Goal: Task Accomplishment & Management: Manage account settings

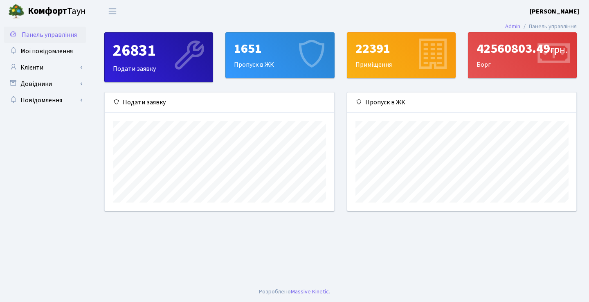
scroll to position [118, 229]
click at [38, 67] on link "Клієнти" at bounding box center [45, 67] width 82 height 16
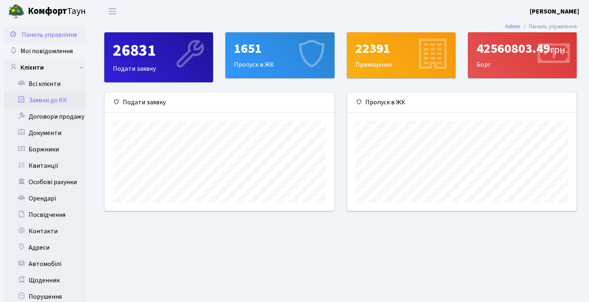
click at [39, 98] on link "Заявки до КК" at bounding box center [45, 100] width 82 height 16
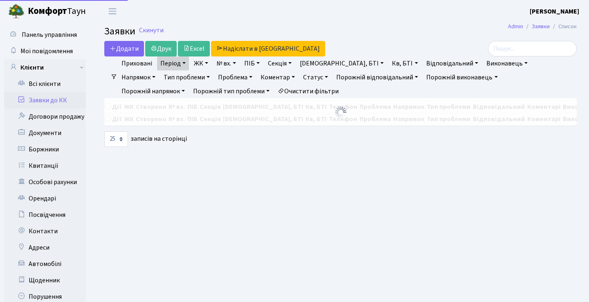
select select "25"
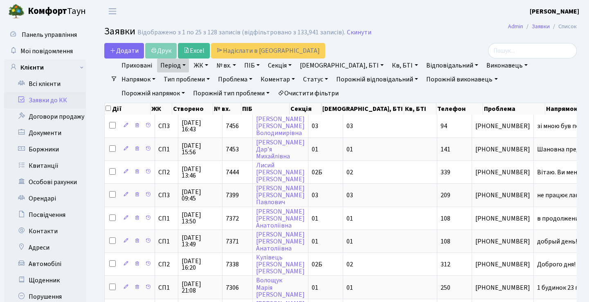
click at [300, 76] on link "Статус" at bounding box center [315, 79] width 31 height 14
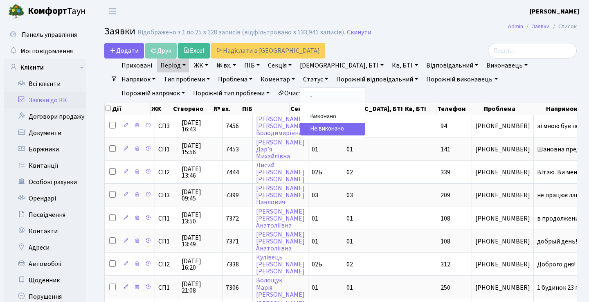
click at [300, 99] on link "-" at bounding box center [332, 97] width 65 height 13
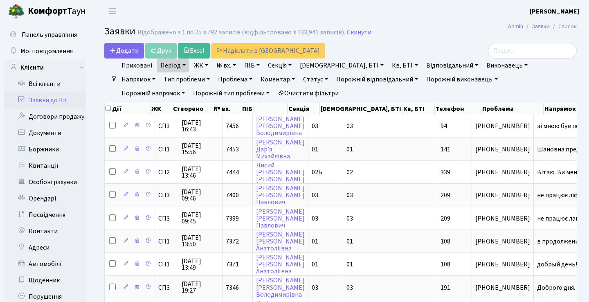
click at [182, 65] on link "Період" at bounding box center [173, 65] width 32 height 14
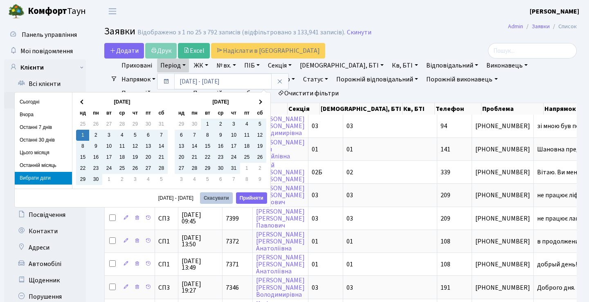
click at [208, 197] on button "Скасувати" at bounding box center [216, 197] width 33 height 11
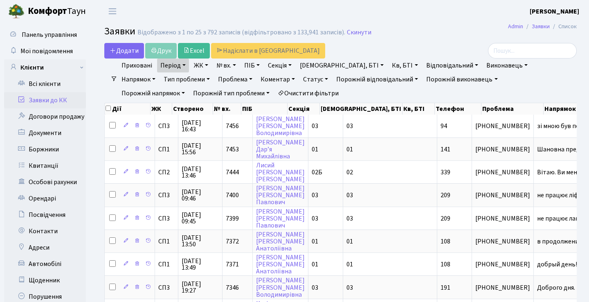
click at [186, 66] on link "Період" at bounding box center [173, 65] width 32 height 14
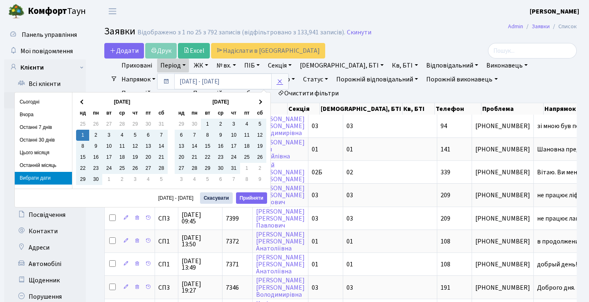
click at [282, 85] on link at bounding box center [279, 82] width 17 height 16
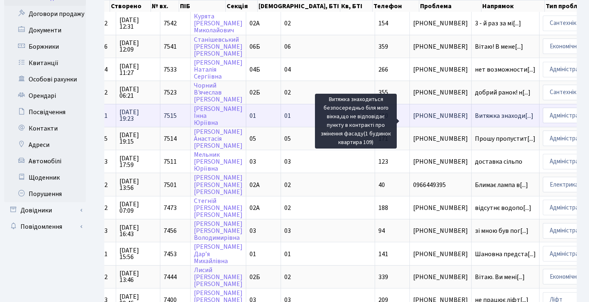
scroll to position [95, 0]
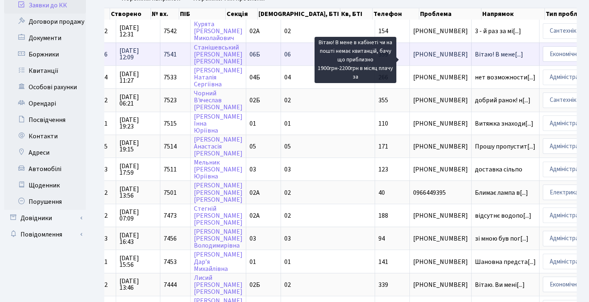
click at [475, 59] on span "Вітаю! В мене[...]" at bounding box center [499, 54] width 48 height 9
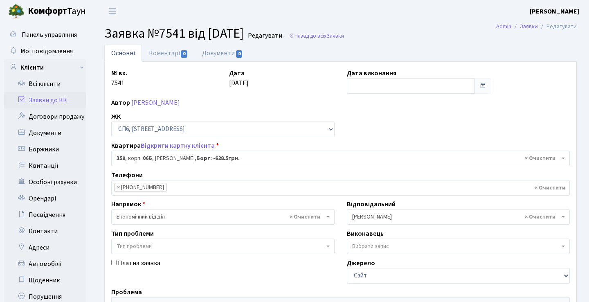
select select "22027"
click at [58, 100] on link "Заявки до КК" at bounding box center [45, 100] width 82 height 16
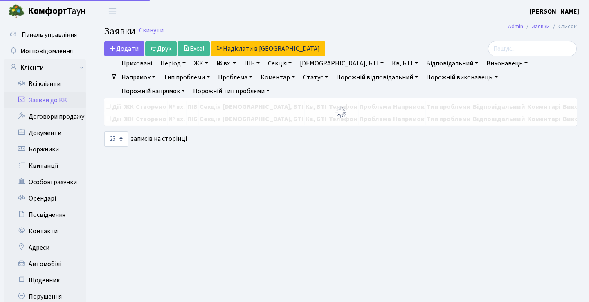
select select "25"
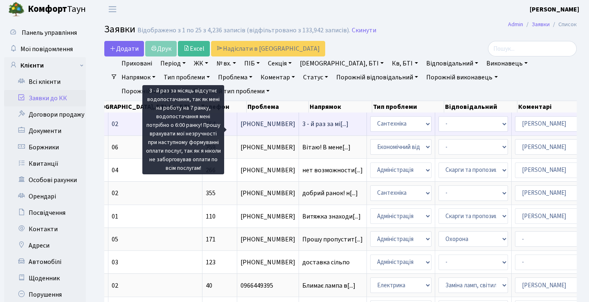
scroll to position [0, 214]
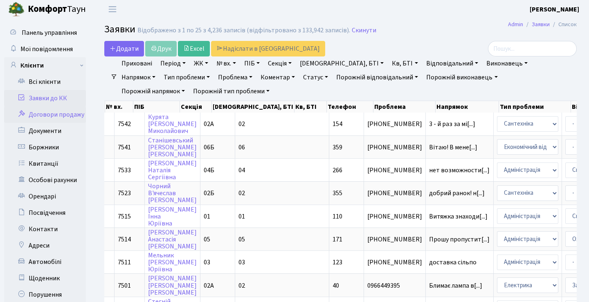
click at [62, 114] on link "Договори продажу" at bounding box center [45, 114] width 82 height 16
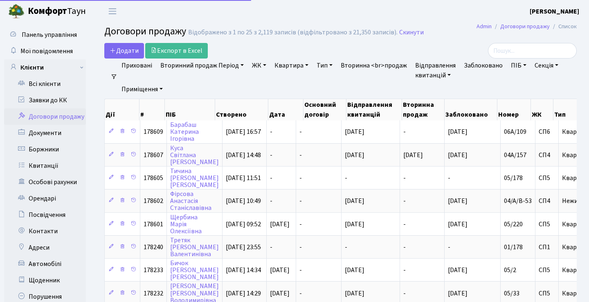
select select "25"
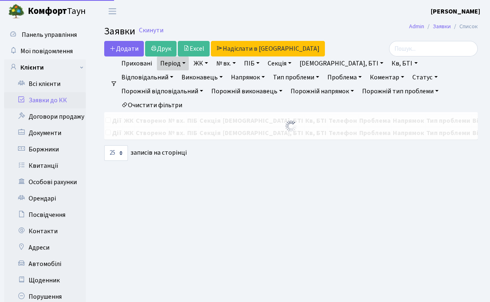
select select "25"
